Goal: Find contact information: Find contact information

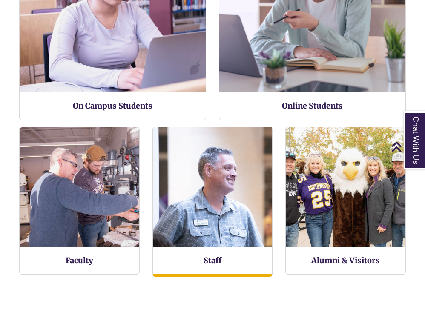
scroll to position [438, 412]
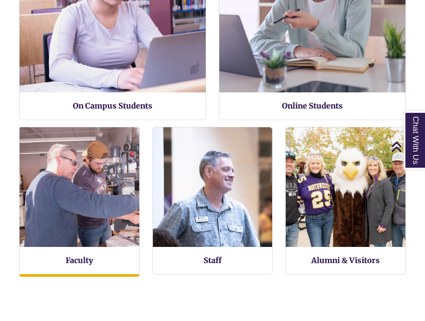
click at [84, 215] on img at bounding box center [80, 187] width 132 height 132
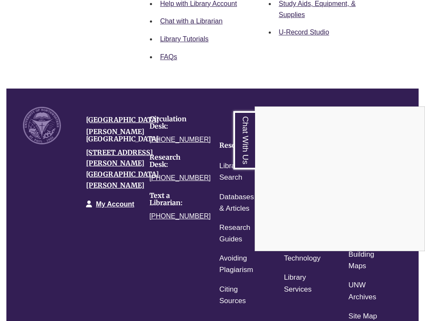
scroll to position [678, 0]
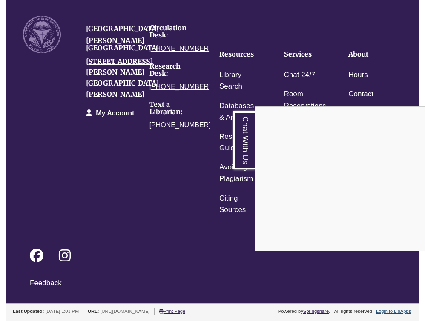
click at [201, 37] on div "Chat With Us" at bounding box center [212, 160] width 425 height 321
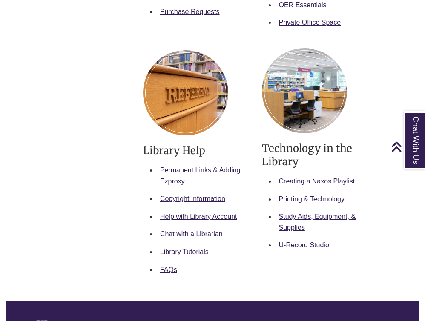
scroll to position [308, 0]
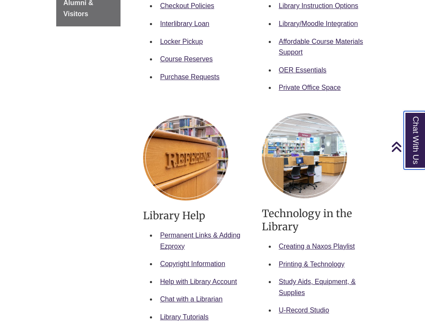
click at [407, 127] on link "Chat With Us" at bounding box center [415, 140] width 22 height 58
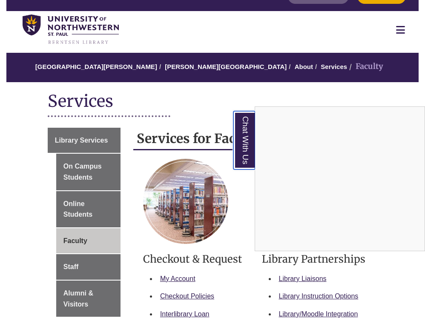
scroll to position [0, 0]
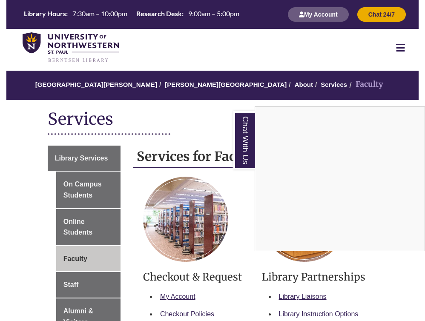
click at [343, 57] on nav "Resources Find Resources Library Search Databases & Articles Interlibrary Loan …" at bounding box center [212, 47] width 412 height 37
click at [243, 130] on link "Chat With Us" at bounding box center [244, 140] width 22 height 58
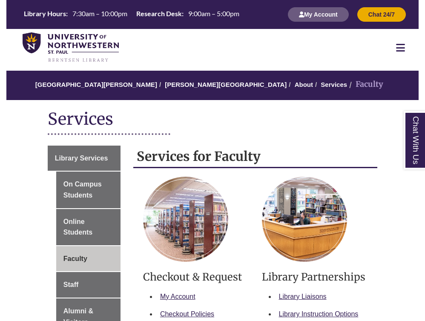
click at [401, 43] on icon at bounding box center [400, 48] width 9 height 10
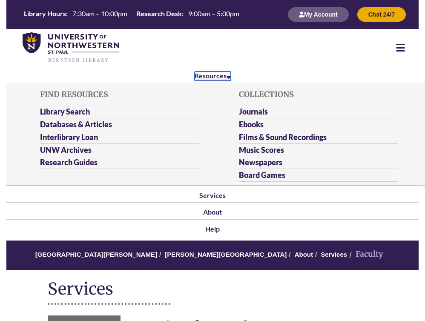
click at [212, 79] on link "Resources" at bounding box center [213, 76] width 36 height 9
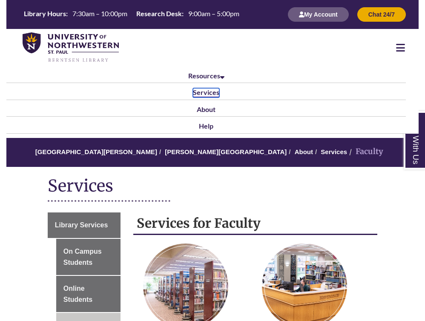
click at [211, 95] on link "Services" at bounding box center [206, 92] width 26 height 9
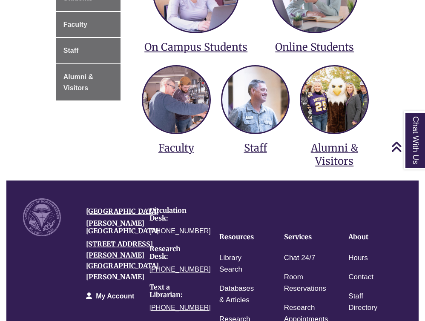
scroll to position [253, 0]
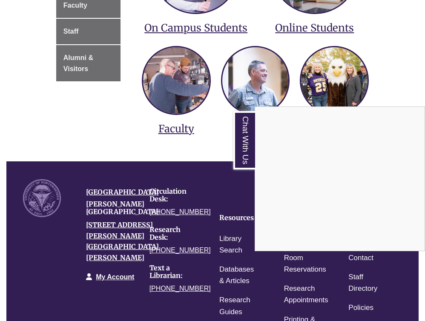
click at [188, 130] on div "Chat With Us" at bounding box center [212, 160] width 425 height 321
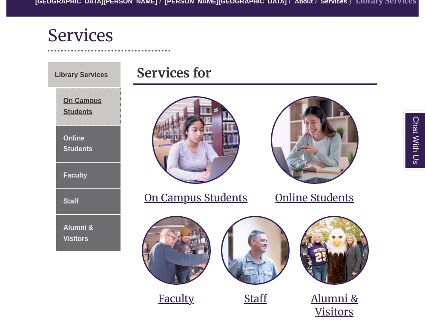
scroll to position [174, 0]
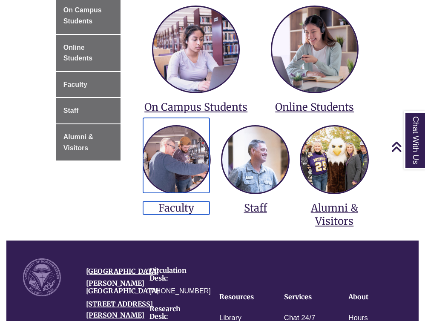
click at [171, 200] on link "Faculty" at bounding box center [176, 166] width 66 height 97
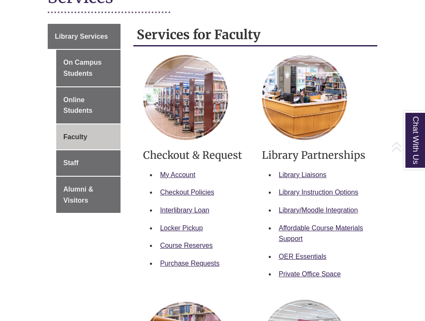
scroll to position [178, 0]
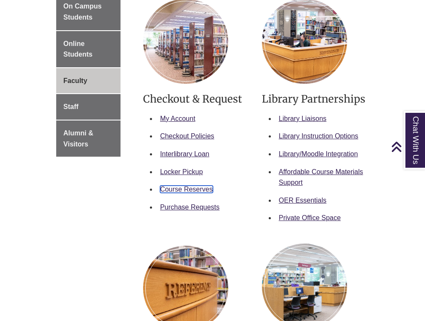
click at [186, 188] on link "Course Reserves" at bounding box center [186, 189] width 53 height 7
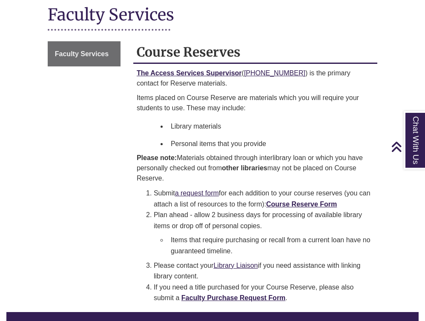
scroll to position [81, 0]
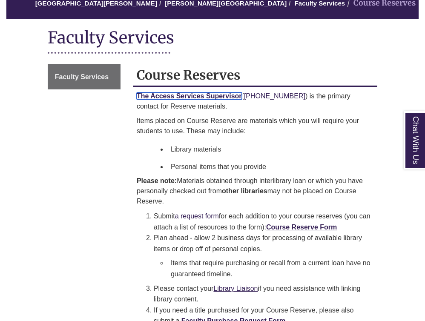
click at [215, 95] on b "The Access Services Supervisor" at bounding box center [189, 95] width 105 height 7
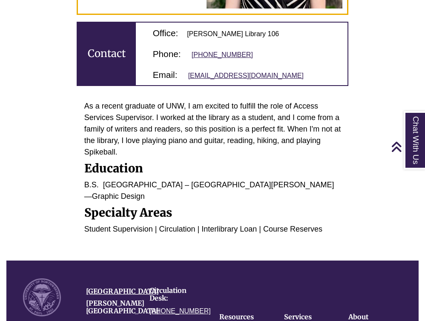
scroll to position [276, 0]
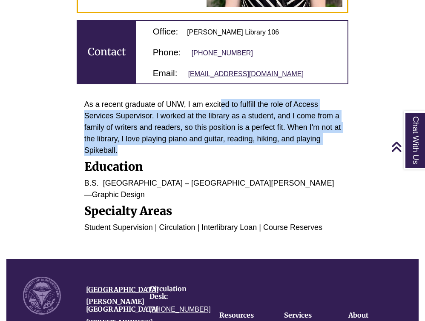
drag, startPoint x: 222, startPoint y: 127, endPoint x: 207, endPoint y: 167, distance: 43.0
click at [207, 156] on p "As a recent graduate of UNW, I am excited to fulfill the role of Access Service…" at bounding box center [212, 128] width 257 height 58
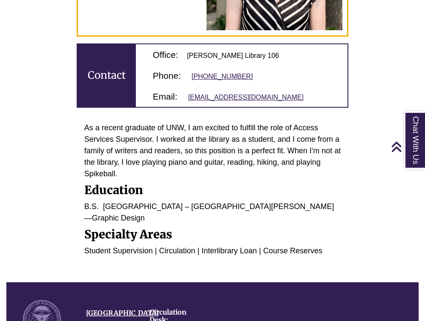
scroll to position [243, 0]
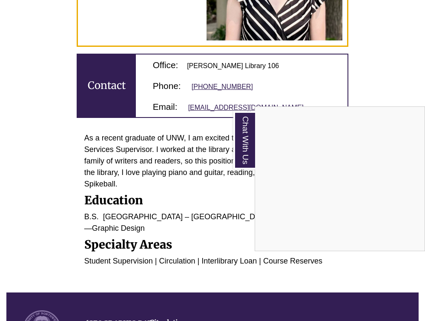
click at [176, 150] on div "Chat With Us" at bounding box center [212, 160] width 425 height 321
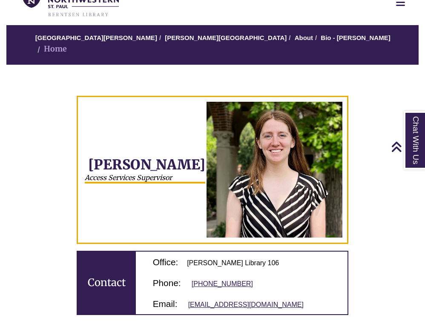
scroll to position [0, 0]
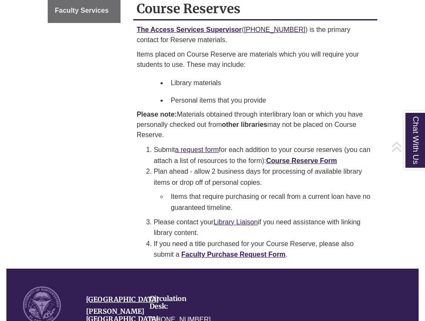
scroll to position [174, 0]
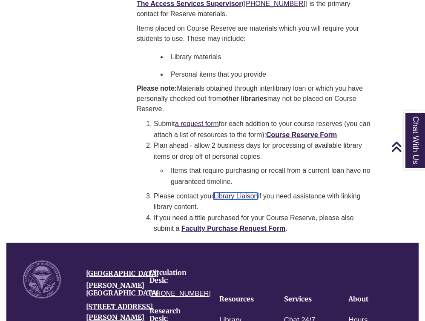
click at [230, 196] on link "Library Liaison" at bounding box center [235, 196] width 44 height 7
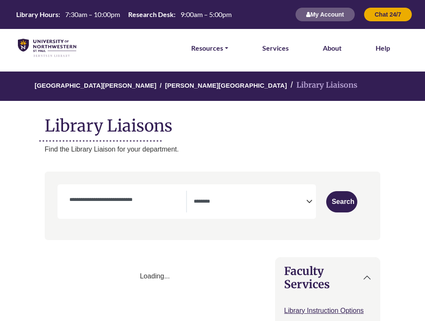
select select "Database Subject Filter"
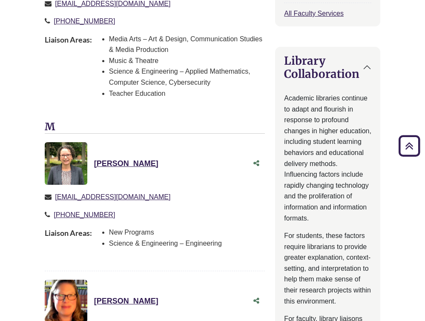
scroll to position [500, 0]
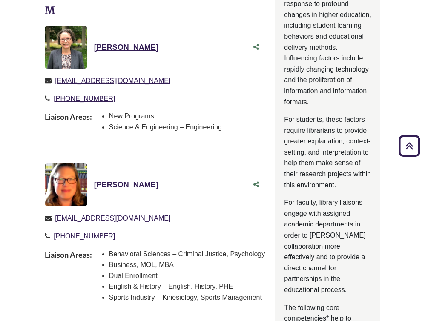
click at [213, 103] on p "[PHONE_NUMBER]" at bounding box center [155, 98] width 221 height 11
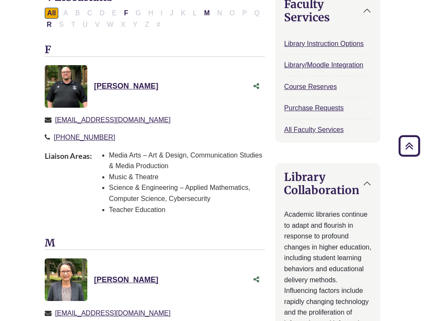
scroll to position [0, 0]
